Goal: Task Accomplishment & Management: Use online tool/utility

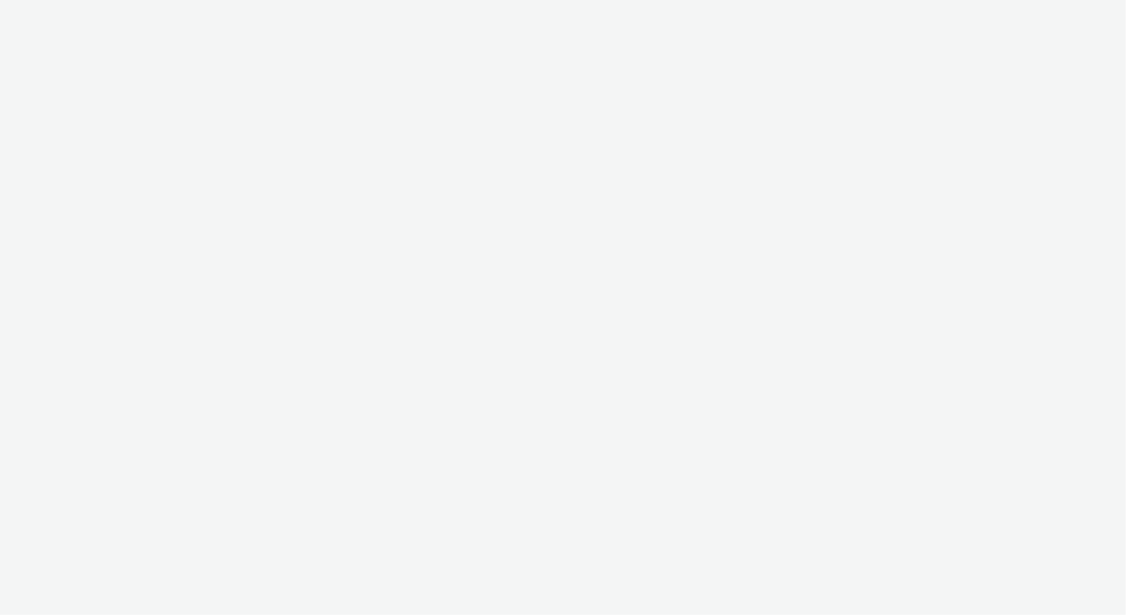
select select "2fc77e36-bb93-4aa3-9dff-dcb08e02eac6"
select select "1eb1e436-ff10-4439-ac20-4e17fcc0c996"
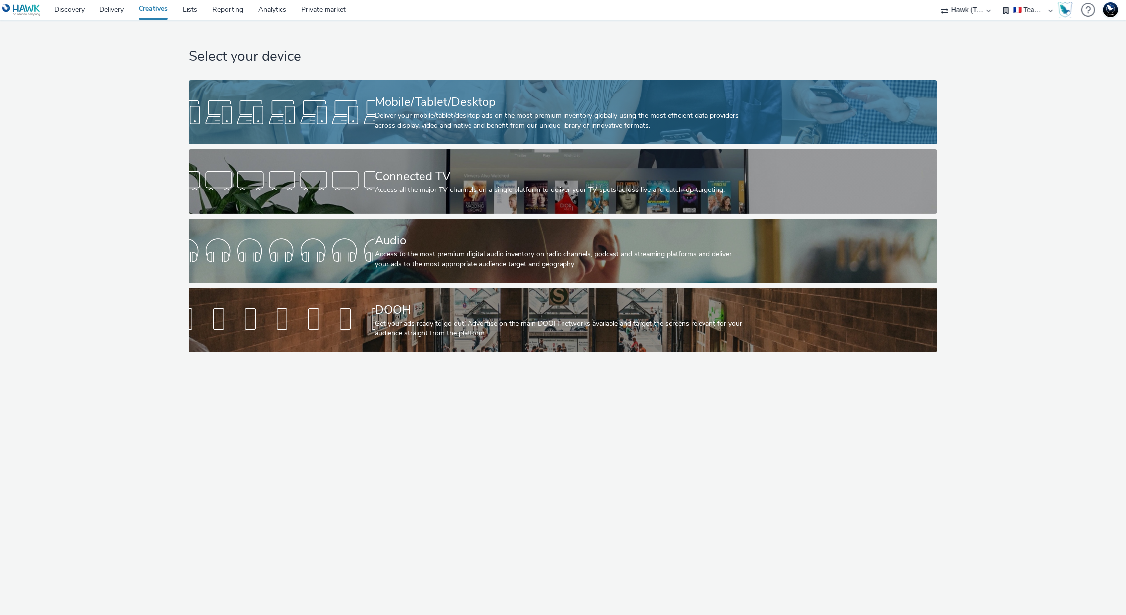
click at [516, 101] on div "Mobile/Tablet/Desktop" at bounding box center [561, 102] width 372 height 17
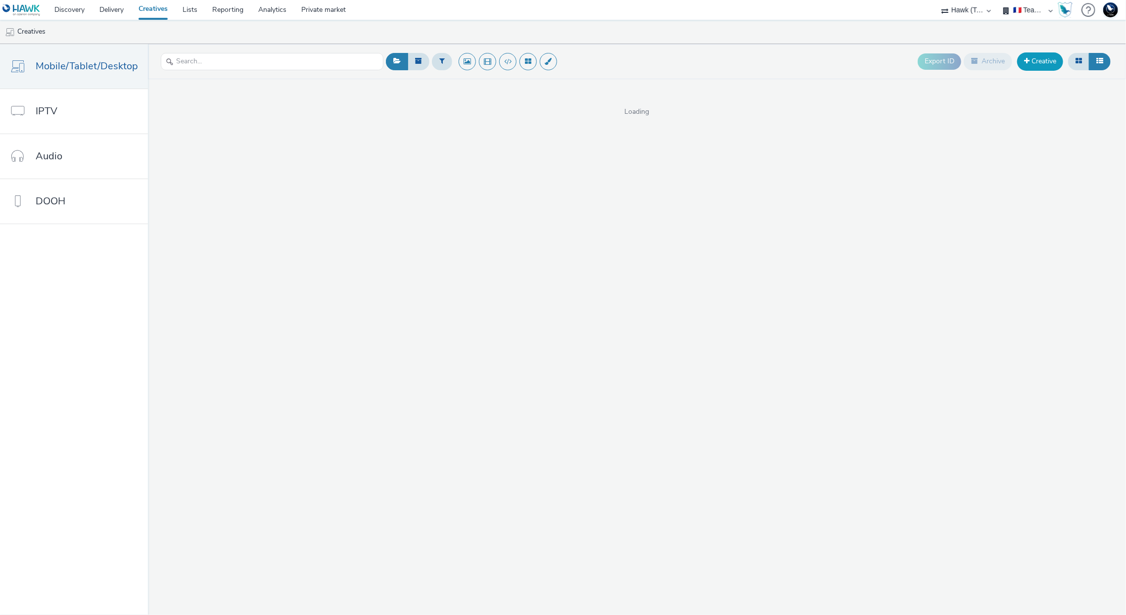
click at [1057, 53] on link "Creative" at bounding box center [1040, 61] width 46 height 18
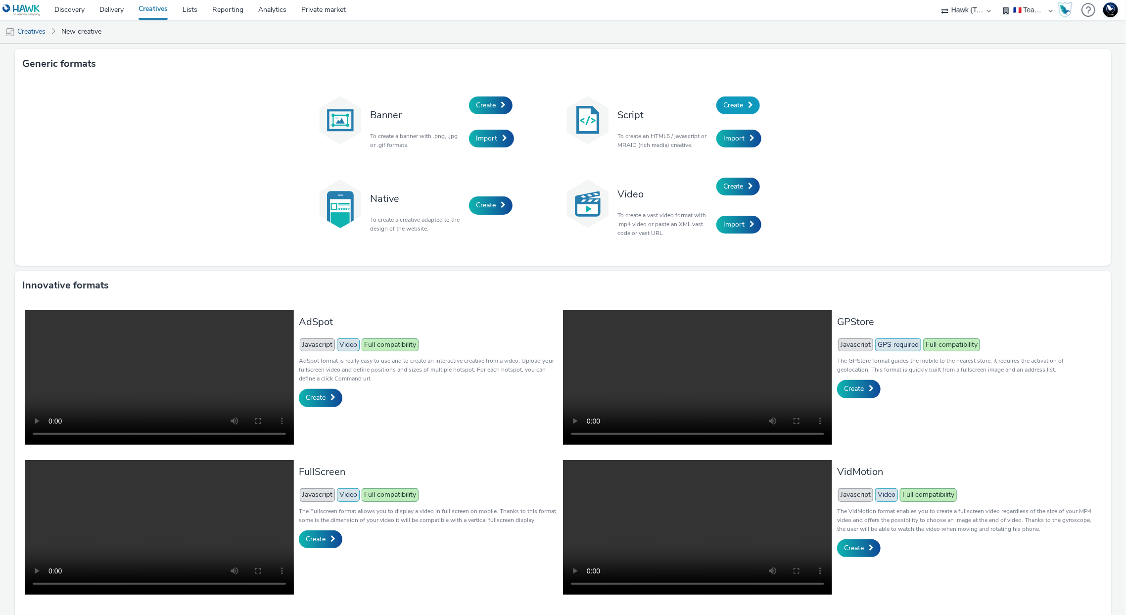
click at [723, 101] on span "Create" at bounding box center [733, 104] width 20 height 9
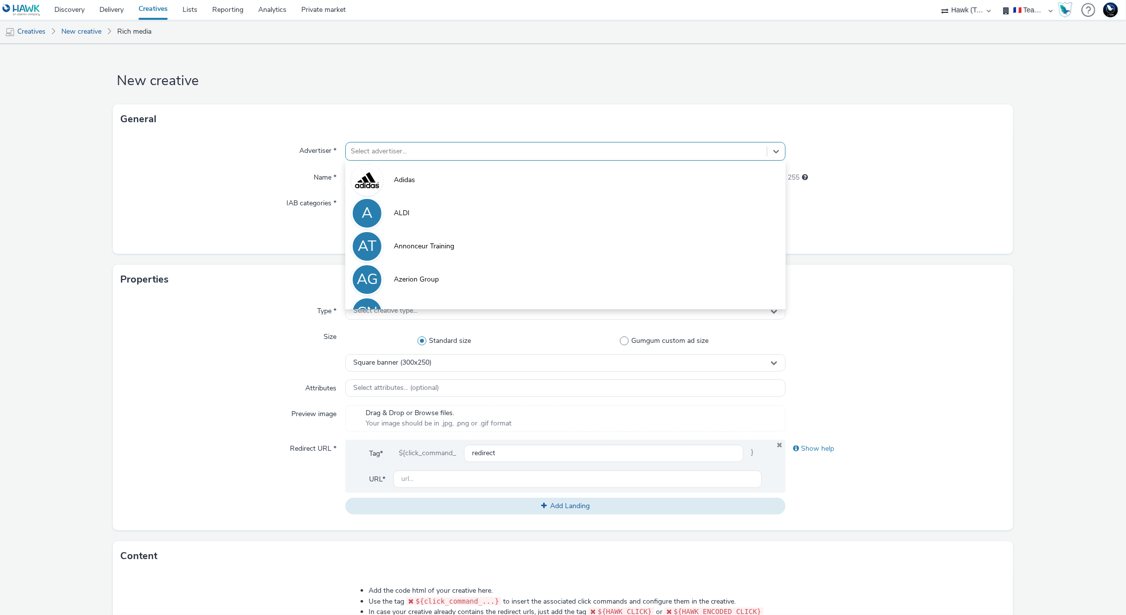
click at [710, 154] on div at bounding box center [556, 151] width 411 height 12
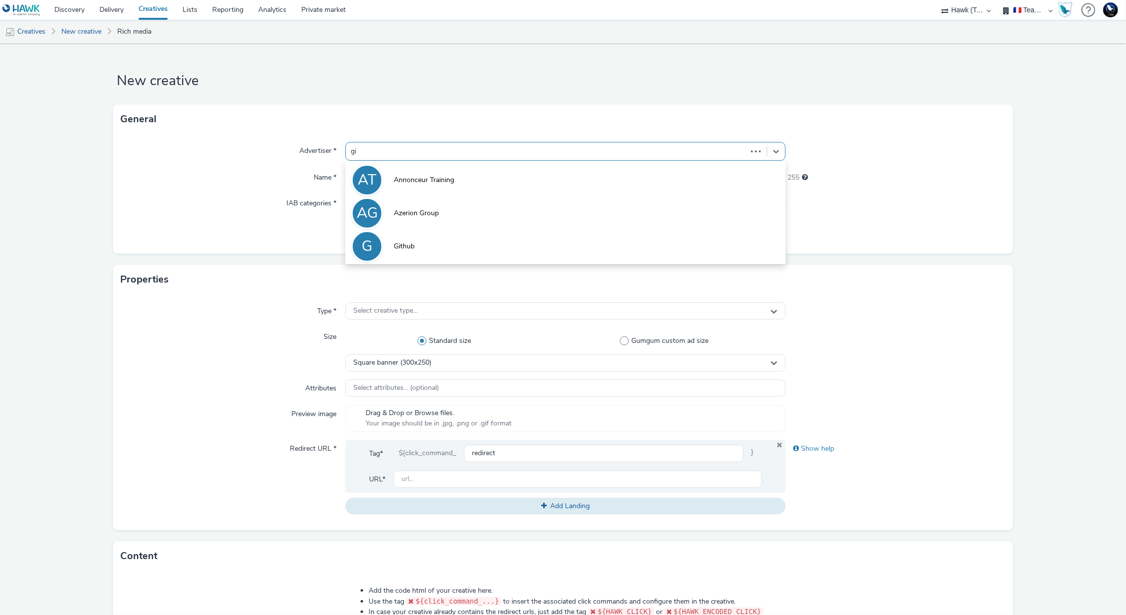
type input "git"
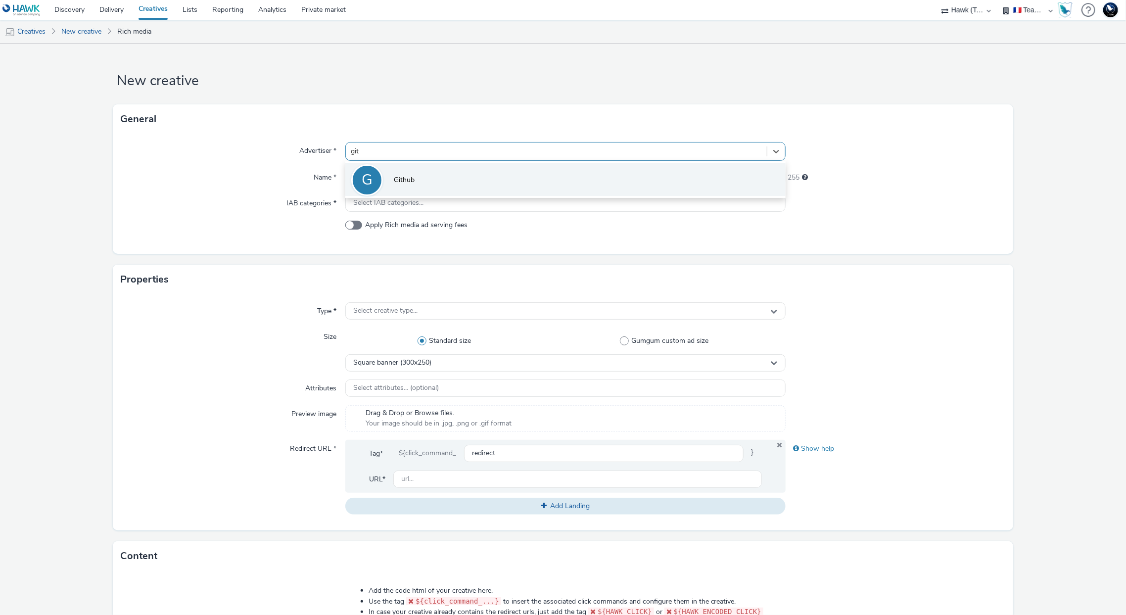
click at [717, 175] on li "G Github" at bounding box center [565, 179] width 440 height 33
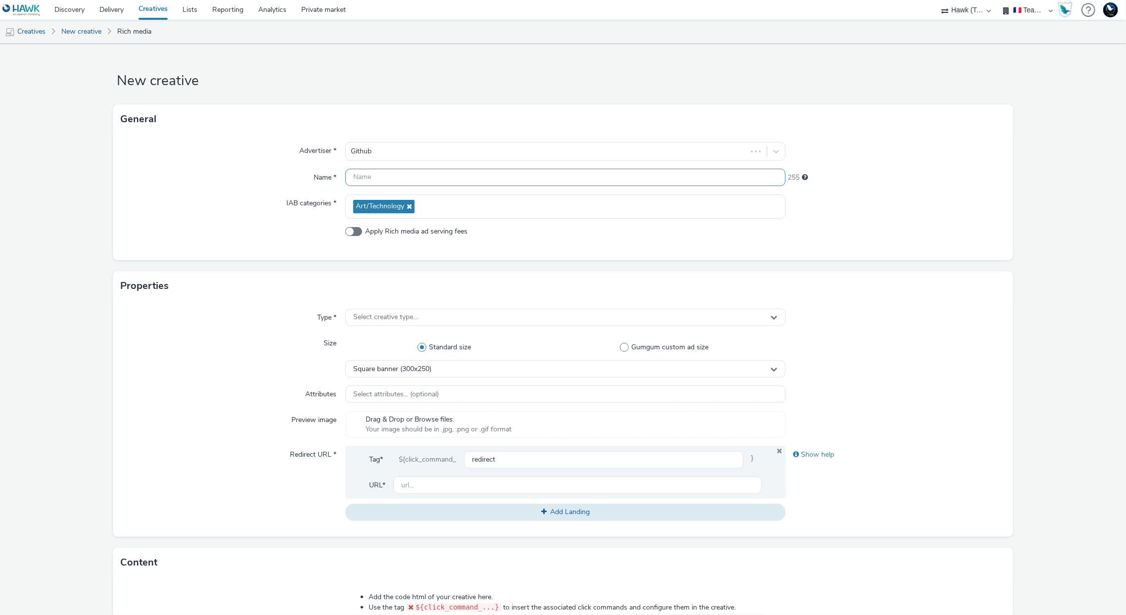
click at [718, 178] on input "text" at bounding box center [565, 177] width 440 height 17
type input "TEST OXXO"
click at [654, 319] on div "Select creative type..." at bounding box center [565, 317] width 440 height 17
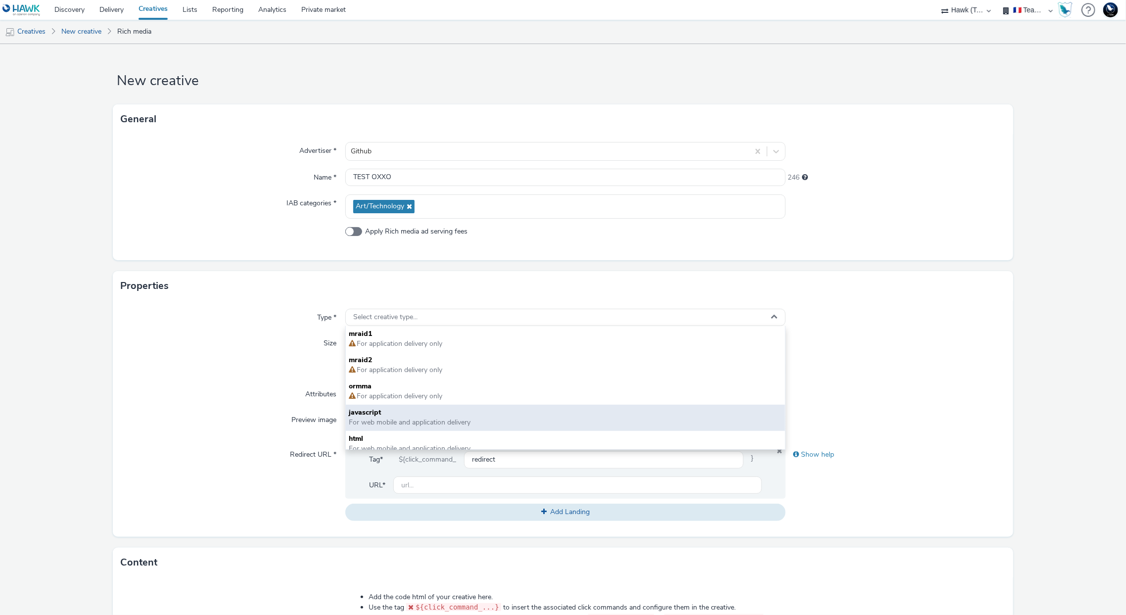
scroll to position [7, 0]
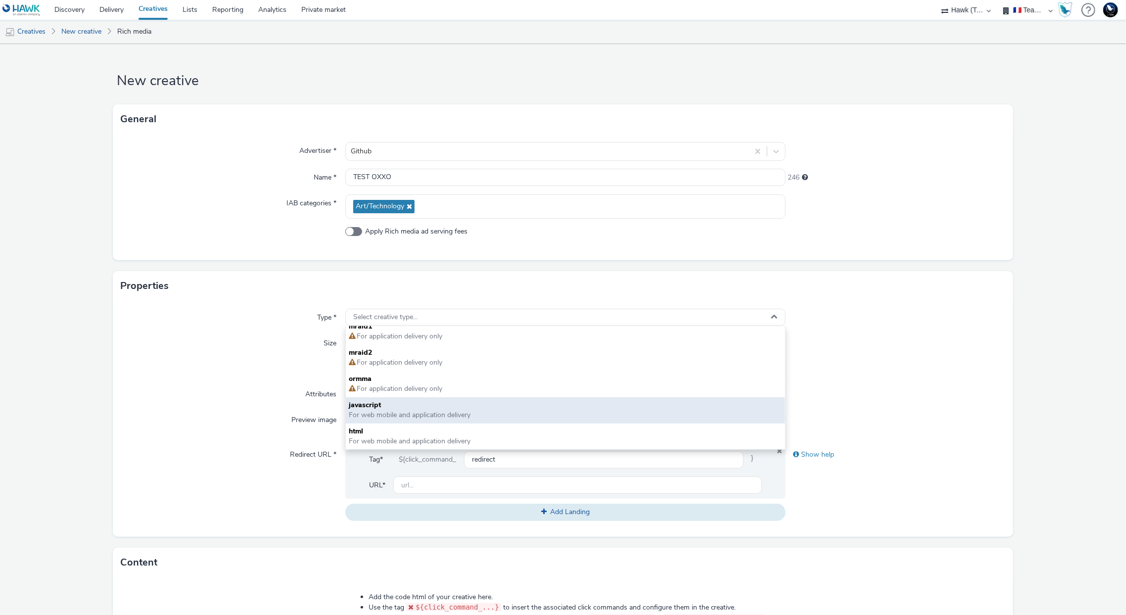
click at [474, 403] on span "javascript" at bounding box center [565, 405] width 433 height 10
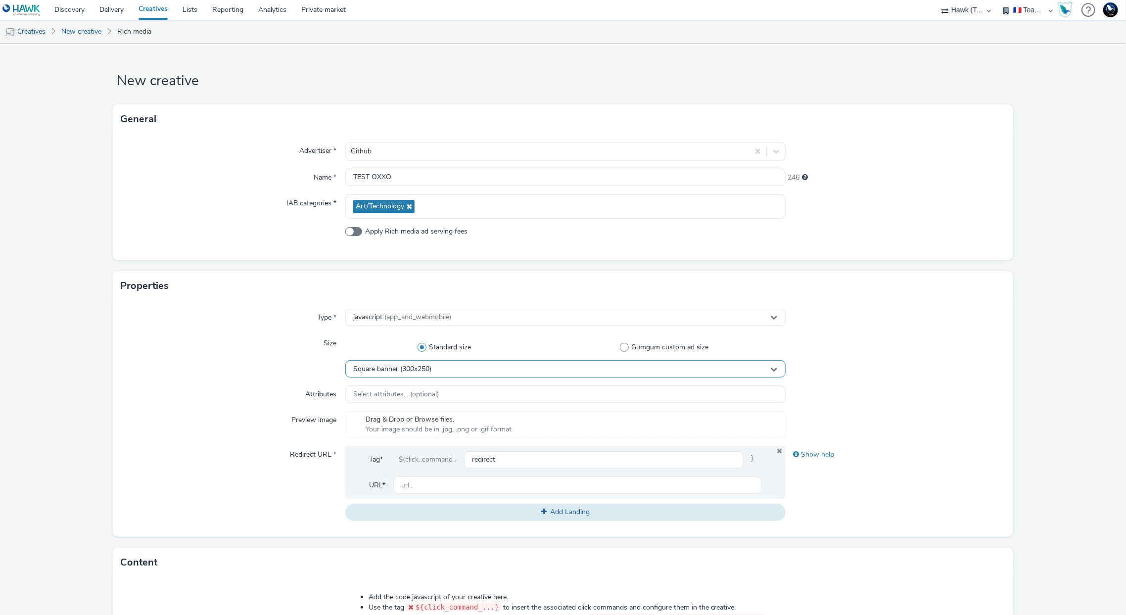
click at [434, 372] on div "Square banner (300x250)" at bounding box center [565, 368] width 440 height 17
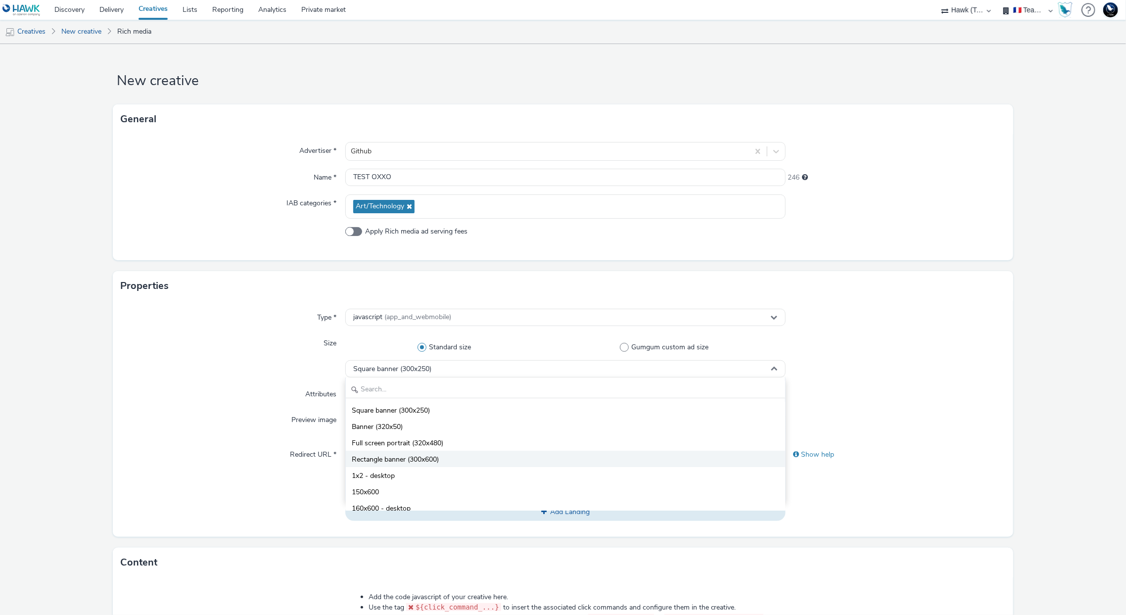
click at [429, 457] on span "Rectangle banner (300x600)" at bounding box center [395, 460] width 87 height 10
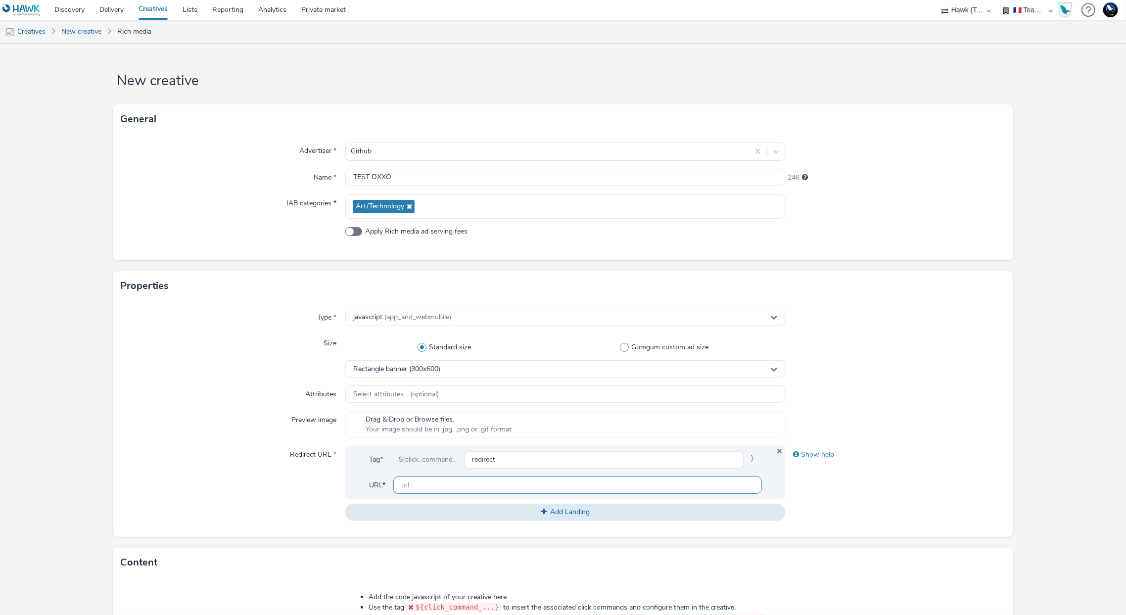
click at [421, 491] on input "text" at bounding box center [577, 485] width 368 height 17
type input "[URL][DOMAIN_NAME]"
